Goal: Browse casually

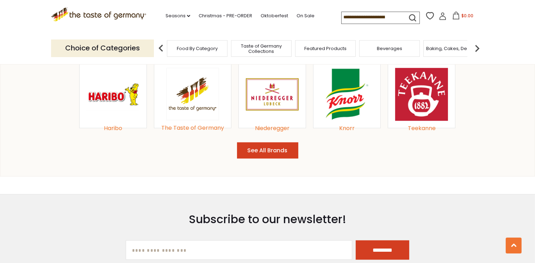
scroll to position [780, 0]
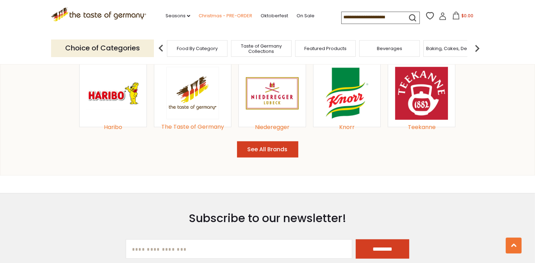
click at [213, 15] on link "Christmas - PRE-ORDER" at bounding box center [226, 16] width 54 height 8
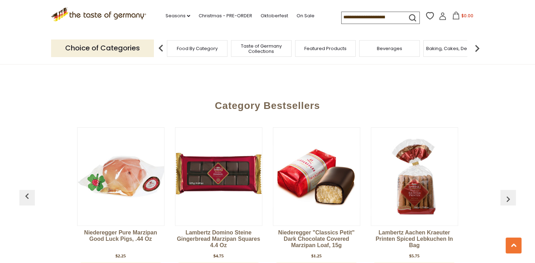
scroll to position [263, 0]
click at [266, 17] on link "Oktoberfest" at bounding box center [274, 16] width 27 height 8
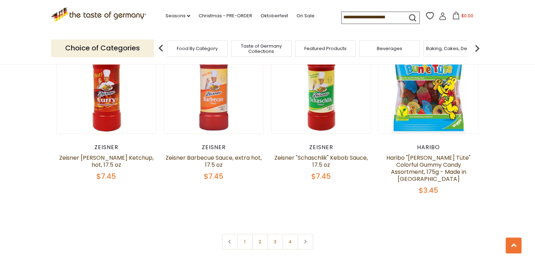
scroll to position [1623, 0]
